Goal: Task Accomplishment & Management: Manage account settings

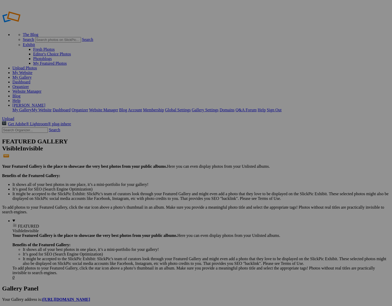
click at [161, 186] on span "Yes" at bounding box center [158, 187] width 6 height 4
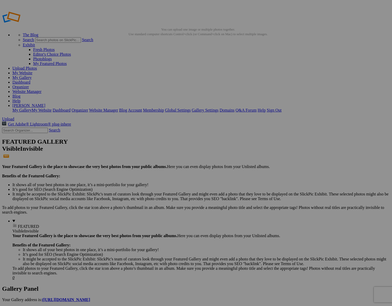
click at [161, 185] on span "Yes" at bounding box center [158, 187] width 6 height 4
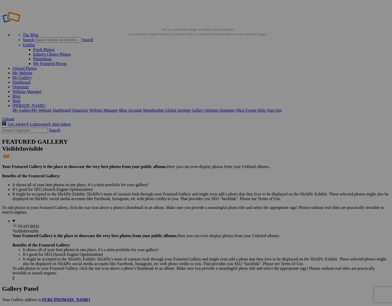
scroll to position [0, 0]
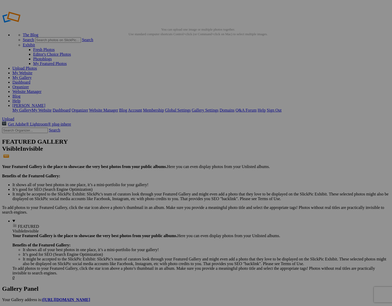
click at [161, 187] on span "Yes" at bounding box center [158, 187] width 6 height 4
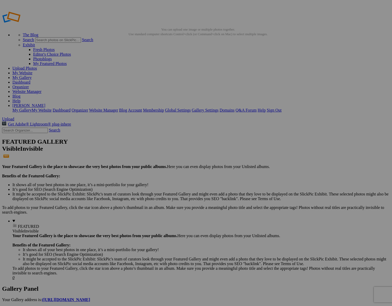
scroll to position [0, 0]
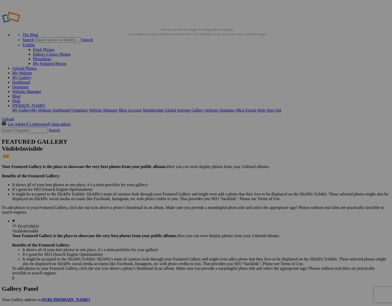
type input "d"
type input "Dead Forest tree in Namib-Naukluft N.P. out side of [GEOGRAPHIC_DATA], [GEOGRAP…"
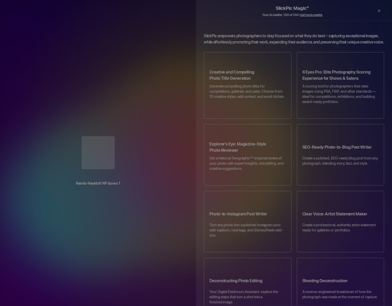
click at [121, 186] on b "Namib-Naukluft NP dunes 1" at bounding box center [97, 183] width 175 height 6
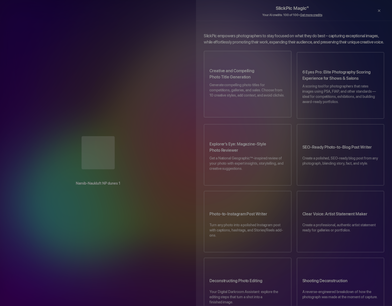
click at [231, 82] on h3 "Creative and Compelling Photo Title Generation" at bounding box center [247, 75] width 76 height 14
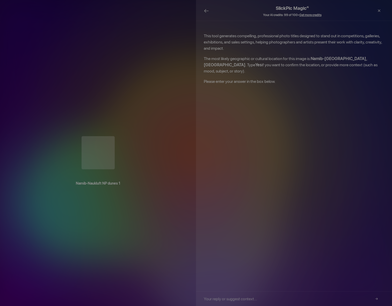
click at [206, 300] on input "text" at bounding box center [292, 298] width 177 height 14
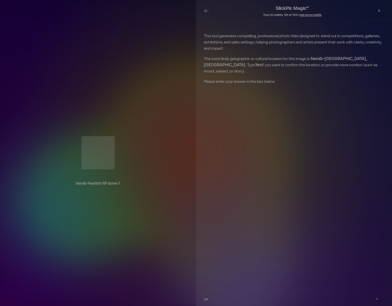
type input "yes"
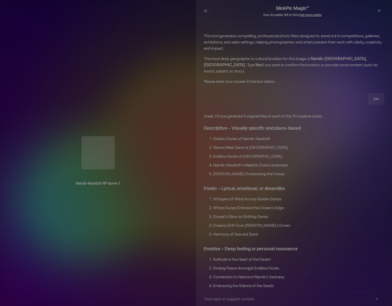
scroll to position [1, 0]
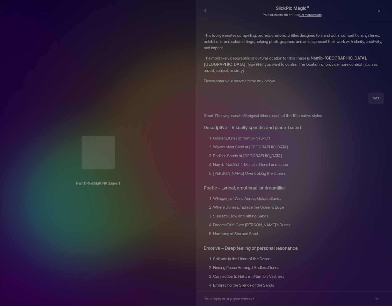
click at [241, 161] on li "Namib-Naukluft's Majestic Dune Landscape" at bounding box center [298, 165] width 171 height 9
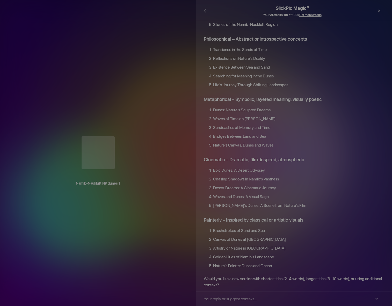
scroll to position [450, 0]
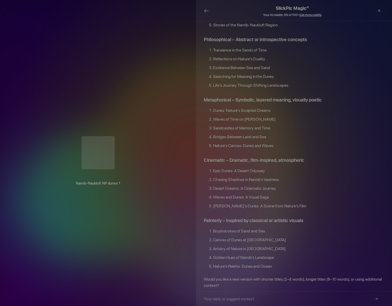
click at [210, 299] on input "text" at bounding box center [292, 298] width 177 height 14
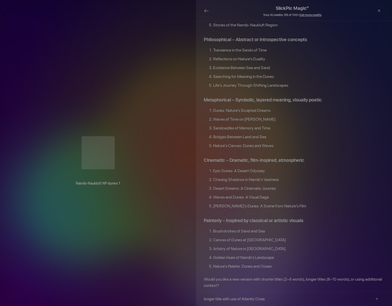
type input "longer title with use of Atlantic Ocean"
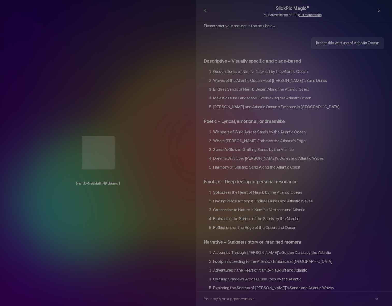
scroll to position [717, 0]
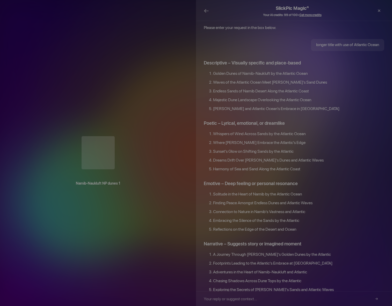
click at [310, 88] on li "Endless Sands of Namib Desert Along the Atlantic Coast" at bounding box center [298, 92] width 171 height 9
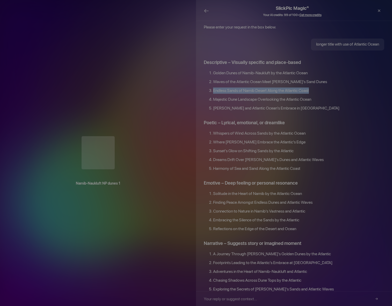
drag, startPoint x: 310, startPoint y: 62, endPoint x: 210, endPoint y: 61, distance: 100.3
click at [213, 87] on li "Endless Sands of Namib Desert Along the Atlantic Coast" at bounding box center [298, 91] width 171 height 9
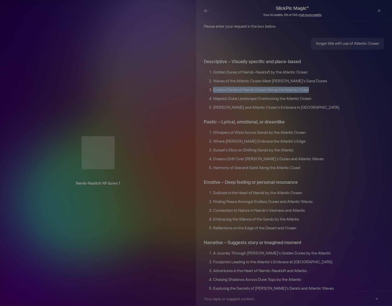
copy li "Endless Sands of Namib Desert Along the Atlantic Coast"
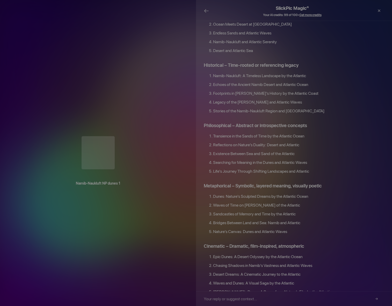
scroll to position [1017, 0]
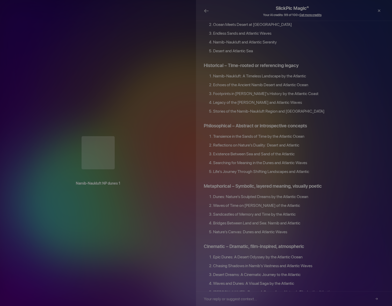
click at [211, 299] on input "text" at bounding box center [292, 298] width 177 height 14
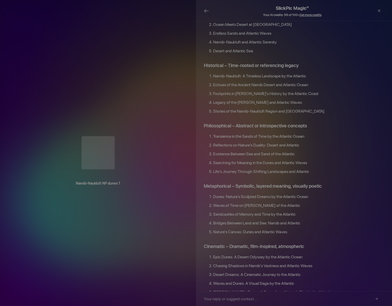
paste input "Endless Sands of Namib Desert Along the Atlantic Coast"
type input "Endless Sands of Namib Desert Along the Atlantic Coast"
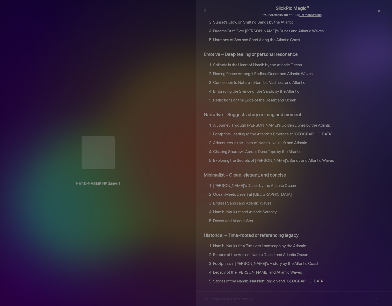
scroll to position [1442, 0]
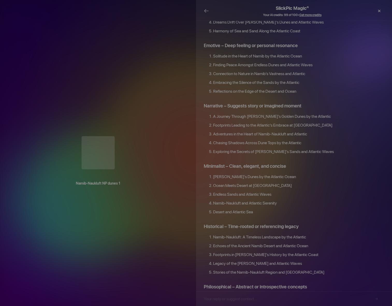
click at [378, 9] on div "×" at bounding box center [379, 11] width 16 height 10
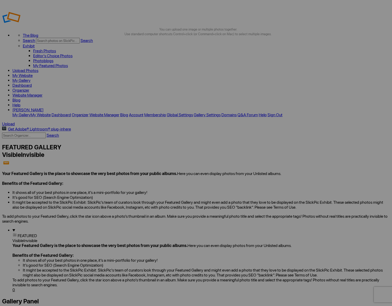
paste input "Endless Sands of Namib Desert Along the Atlantic Coast"
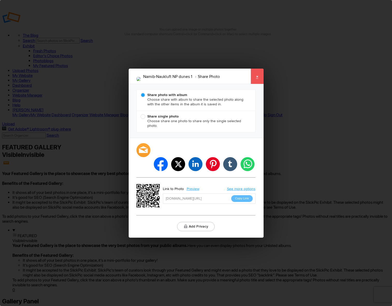
type input "Namib-Naukluft NP Endless Sands of Namib Desert Along the Atlantic Coast 1"
click at [255, 81] on link "×" at bounding box center [256, 77] width 13 height 16
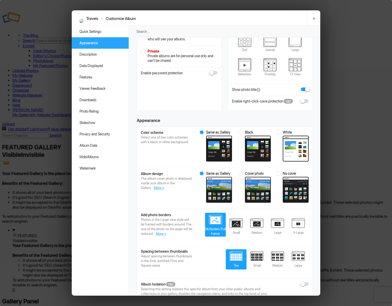
scroll to position [0, 0]
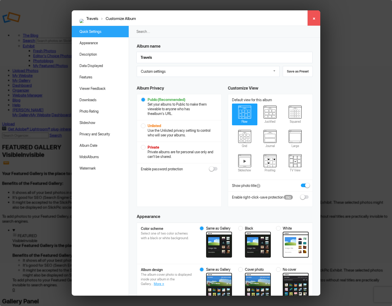
click at [313, 17] on link "×" at bounding box center [313, 18] width 13 height 16
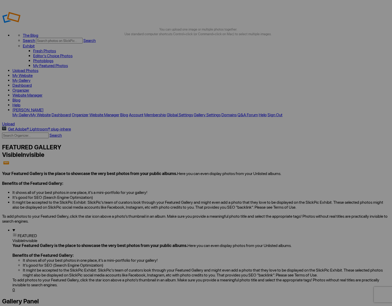
drag, startPoint x: 139, startPoint y: 131, endPoint x: 113, endPoint y: 67, distance: 69.0
drag, startPoint x: 249, startPoint y: 78, endPoint x: 282, endPoint y: 60, distance: 37.8
drag, startPoint x: 213, startPoint y: 74, endPoint x: 351, endPoint y: 70, distance: 137.9
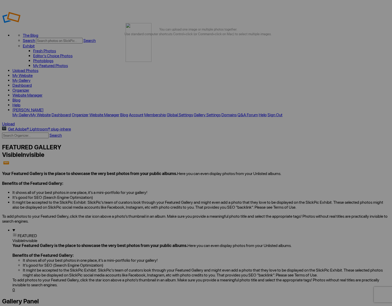
drag, startPoint x: 134, startPoint y: 131, endPoint x: 200, endPoint y: 60, distance: 96.6
drag, startPoint x: 173, startPoint y: 129, endPoint x: 117, endPoint y: 56, distance: 91.3
drag, startPoint x: 167, startPoint y: 130, endPoint x: 357, endPoint y: 56, distance: 203.7
drag, startPoint x: 134, startPoint y: 161, endPoint x: 143, endPoint y: 161, distance: 9.1
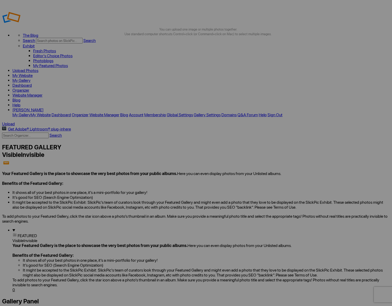
click at [31, 78] on link "My Gallery" at bounding box center [21, 80] width 18 height 5
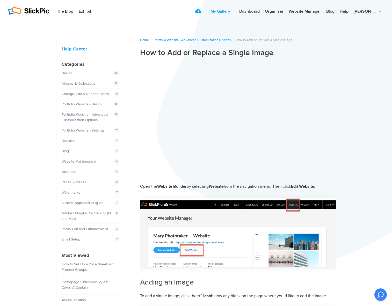
click at [232, 10] on link "My Gallery" at bounding box center [220, 11] width 25 height 10
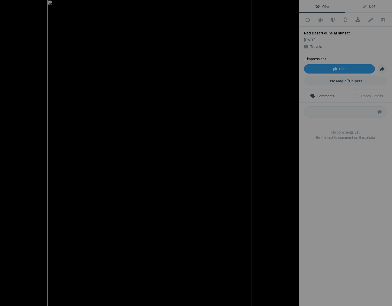
click at [368, 6] on span "Edit" at bounding box center [368, 6] width 13 height 4
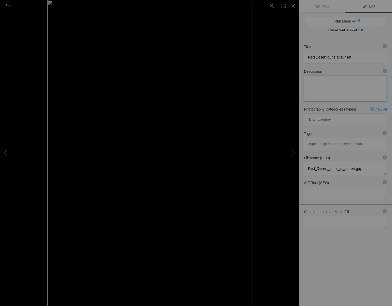
click at [308, 82] on textarea at bounding box center [345, 89] width 83 height 26
click at [308, 216] on textarea at bounding box center [345, 222] width 83 height 13
type textarea "Red desert dune in Namib-Naukluft national park near Sossuvlei, Namibia"
click at [370, 209] on div "Contextual Info for MagicFill ? Use this section to add details that aren’t vis…" at bounding box center [345, 211] width 83 height 5
click at [367, 206] on div "Contextual Info for MagicFill ? Use this section to add details that aren’t vis…" at bounding box center [344, 220] width 93 height 29
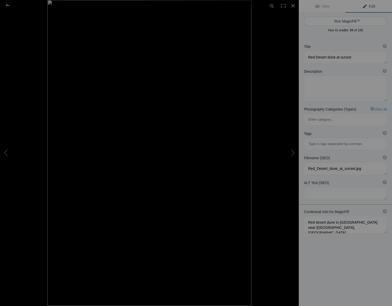
click at [338, 20] on button "Run MagicFill AI" at bounding box center [345, 21] width 83 height 9
type textarea "Stunning Red Desert Dune at [GEOGRAPHIC_DATA] in [GEOGRAPHIC_DATA]"
type textarea "Experience the breathtaking beauty of a red desert dune at sunset in Namib-Nauk…"
type textarea "red-desert-dune-sunset-namib-naukluft.jpg"
type textarea "A vibrant red desert dune at sunset in Namib-Naukluft National Park, Namibia, f…"
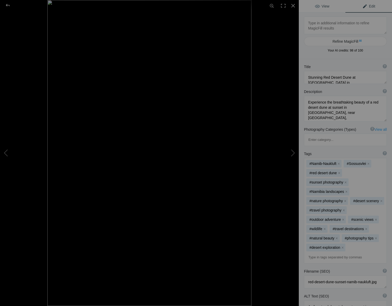
click at [323, 5] on span "View" at bounding box center [321, 6] width 14 height 4
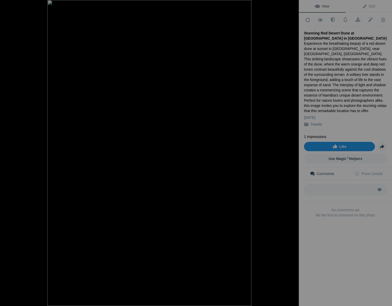
click at [333, 145] on span "Like" at bounding box center [339, 146] width 14 height 4
click at [292, 4] on div at bounding box center [292, 5] width 11 height 11
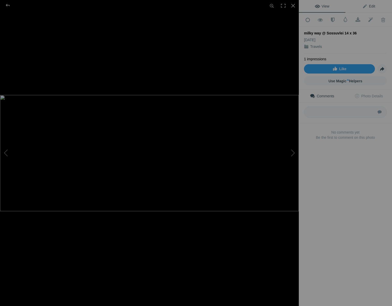
click at [370, 5] on span "Edit" at bounding box center [368, 6] width 13 height 4
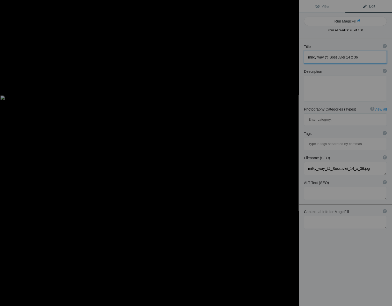
click at [356, 57] on textarea at bounding box center [345, 57] width 83 height 13
click at [327, 57] on textarea at bounding box center [345, 57] width 83 height 13
click at [348, 57] on textarea at bounding box center [345, 57] width 83 height 13
drag, startPoint x: 307, startPoint y: 58, endPoint x: 321, endPoint y: 53, distance: 14.5
click at [308, 57] on textarea at bounding box center [345, 57] width 83 height 13
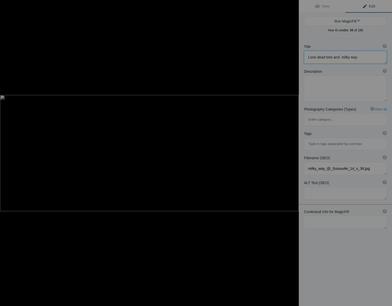
type textarea "Lone dead tree and milky way"
click at [309, 216] on textarea at bounding box center [345, 222] width 83 height 13
type textarea "p"
drag, startPoint x: 339, startPoint y: 206, endPoint x: 345, endPoint y: 206, distance: 6.7
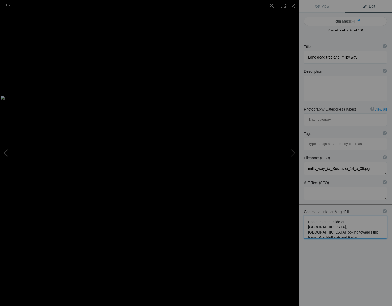
click at [339, 216] on textarea at bounding box center [345, 227] width 83 height 23
click at [324, 216] on textarea at bounding box center [345, 227] width 83 height 23
click at [348, 216] on textarea at bounding box center [345, 227] width 83 height 23
type textarea "Photo taken outside of [GEOGRAPHIC_DATA], [GEOGRAPHIC_DATA] looking towards the…"
click at [342, 21] on button "Run MagicFill AI" at bounding box center [345, 21] width 83 height 9
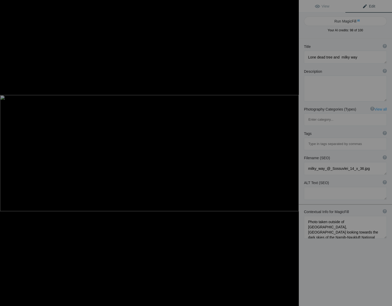
type textarea "Majestic Milky Way Over Sossusvlei's Lone Tree"
type textarea "Experience the breathtaking beauty of the Milky Way arching over the iconic lon…"
type textarea "sossusvlei-lone-tree-milky-way.jpg"
type textarea "A lone dead tree silhouetted against the Milky Way in [GEOGRAPHIC_DATA], [GEOGR…"
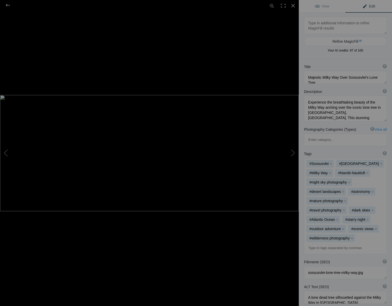
scroll to position [0, 0]
click at [321, 5] on span "View" at bounding box center [321, 6] width 14 height 4
